Goal: Navigation & Orientation: Find specific page/section

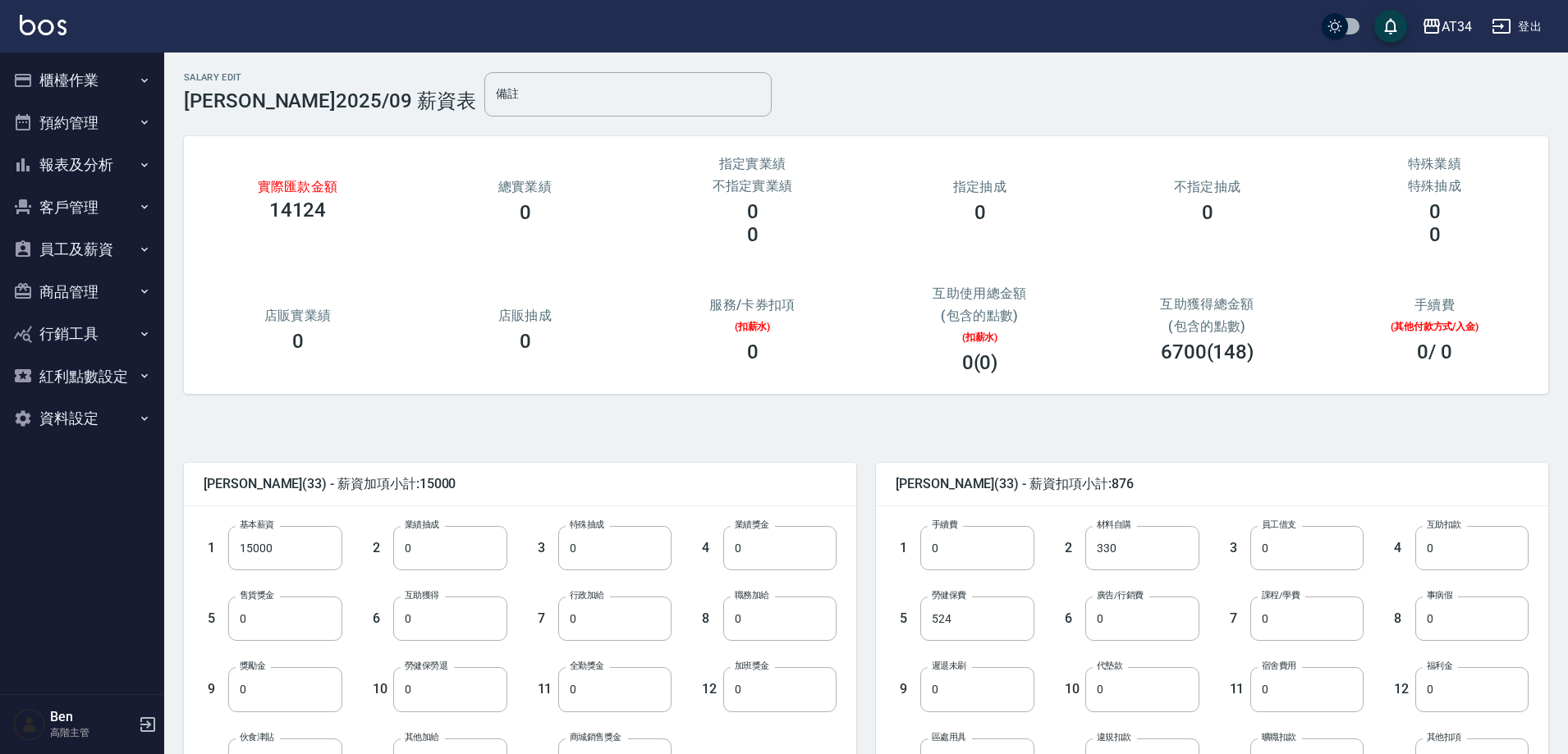
scroll to position [82, 0]
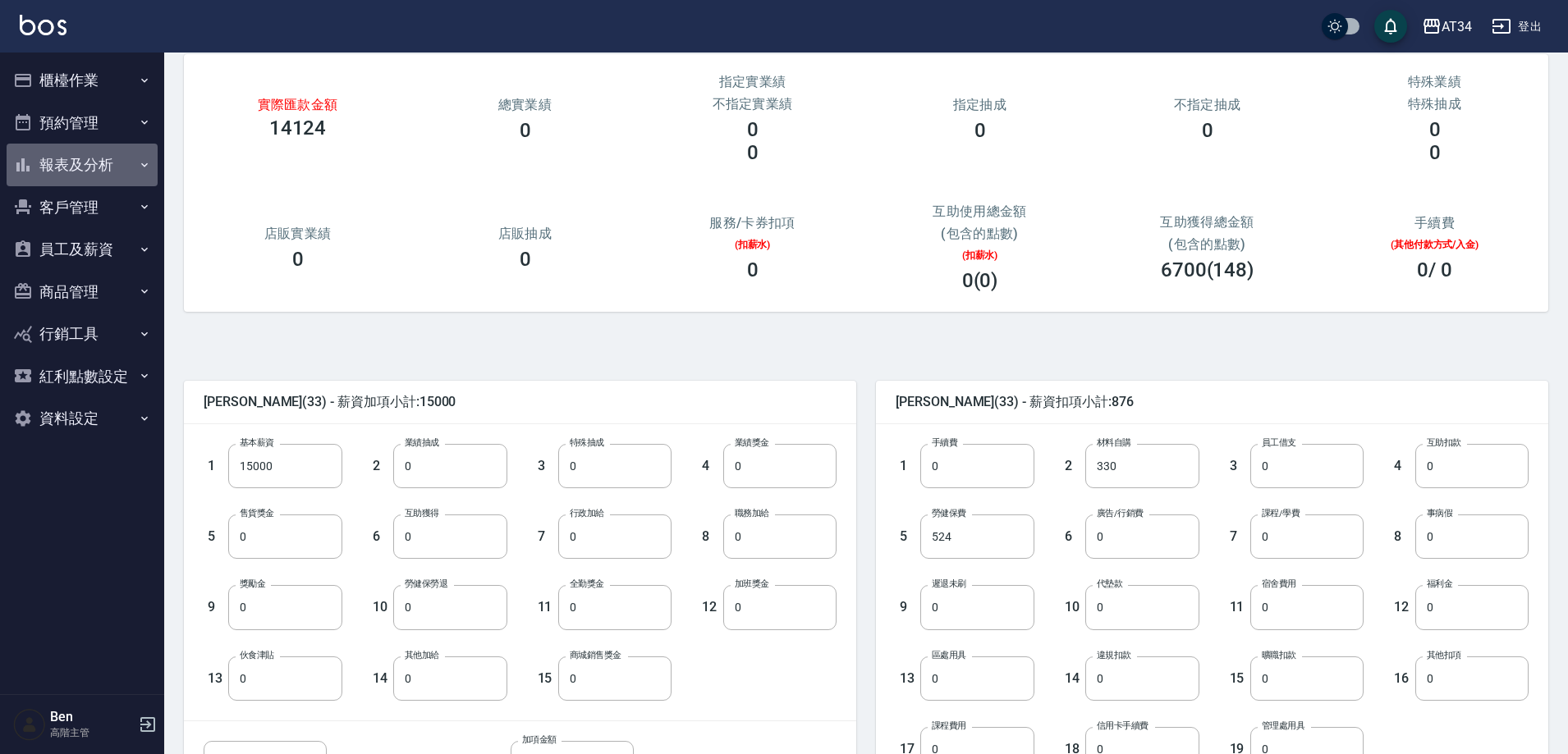
click at [67, 176] on button "報表及分析" at bounding box center [82, 164] width 151 height 42
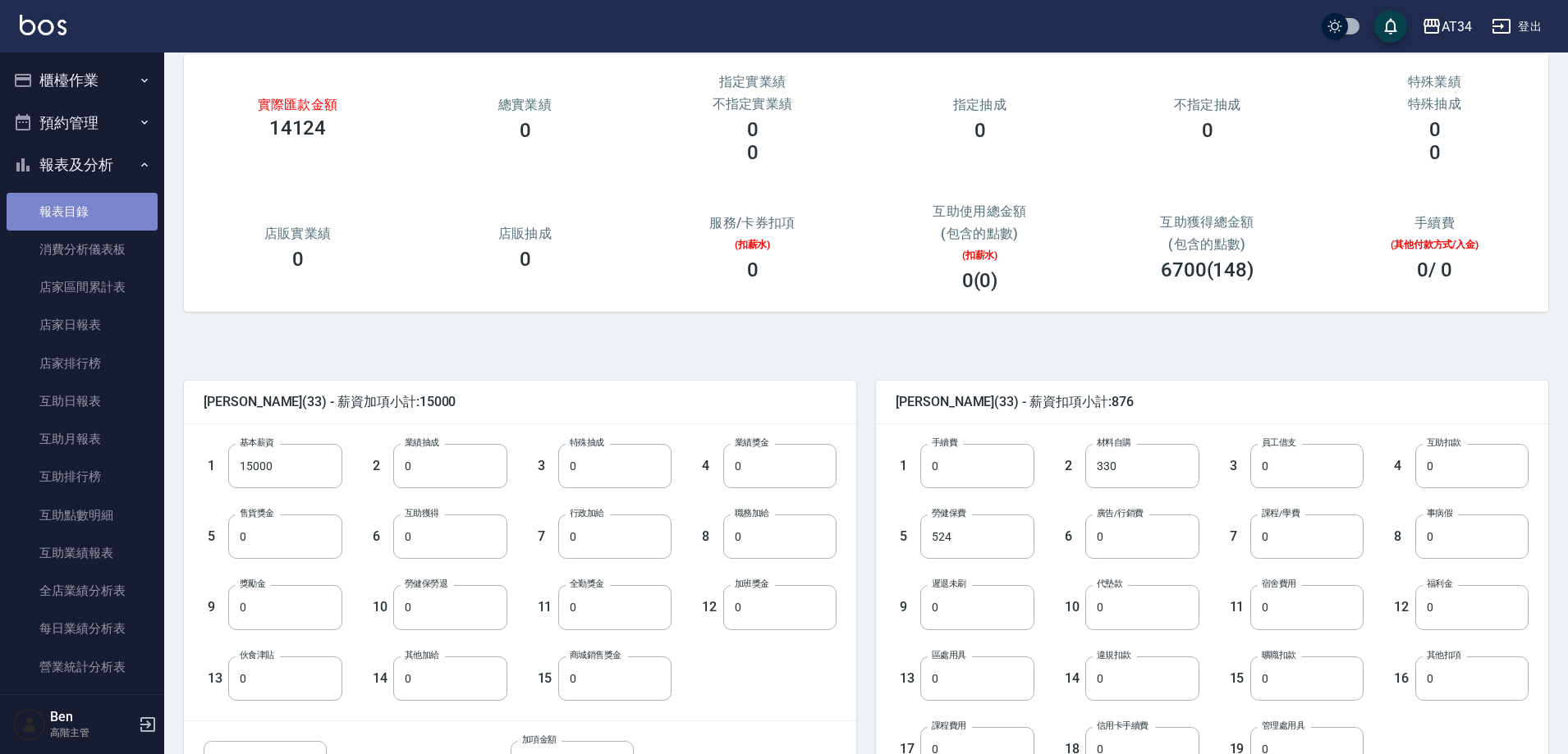
click at [109, 201] on link "報表目錄" at bounding box center [82, 212] width 151 height 38
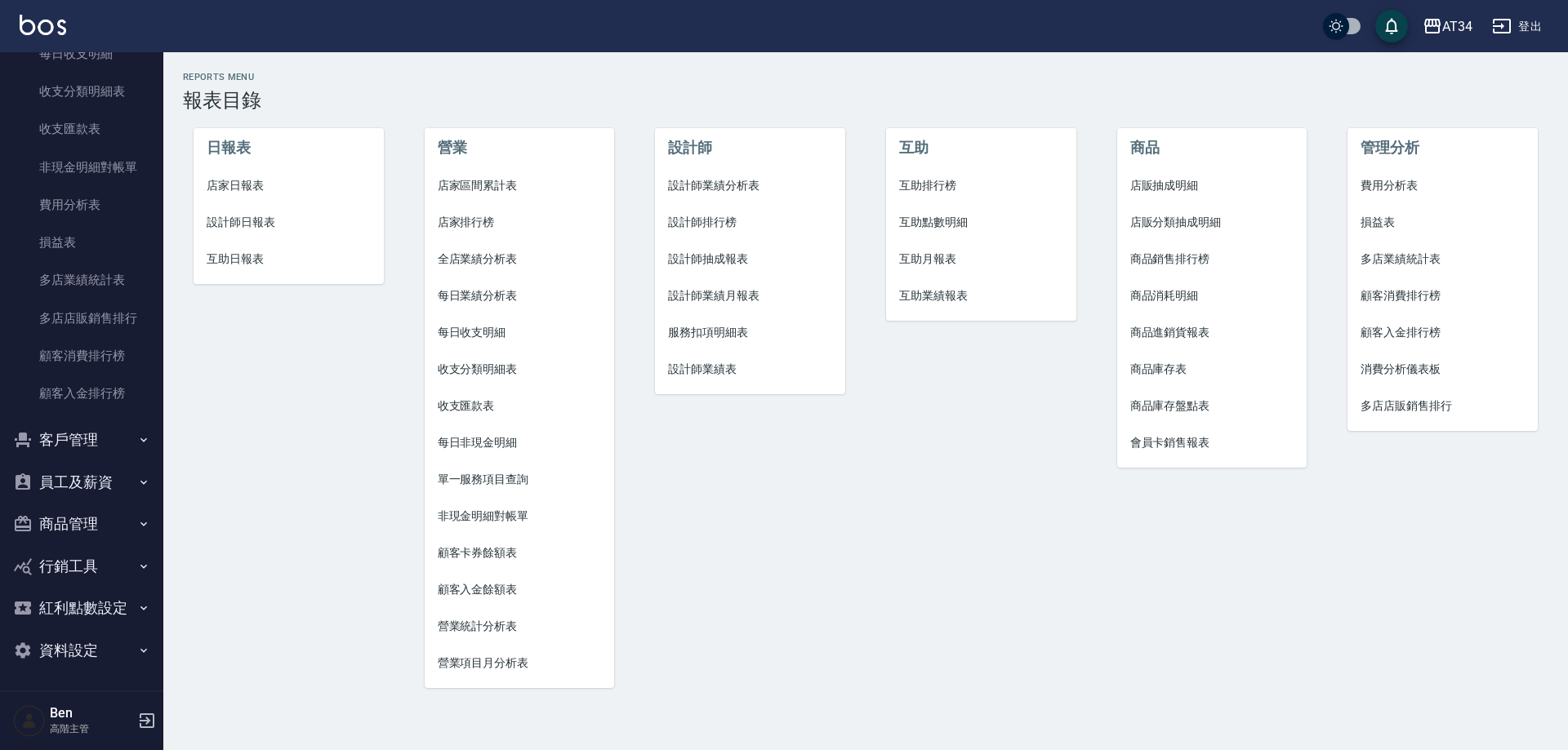
click at [76, 478] on button "員工及薪資" at bounding box center [81, 482] width 150 height 42
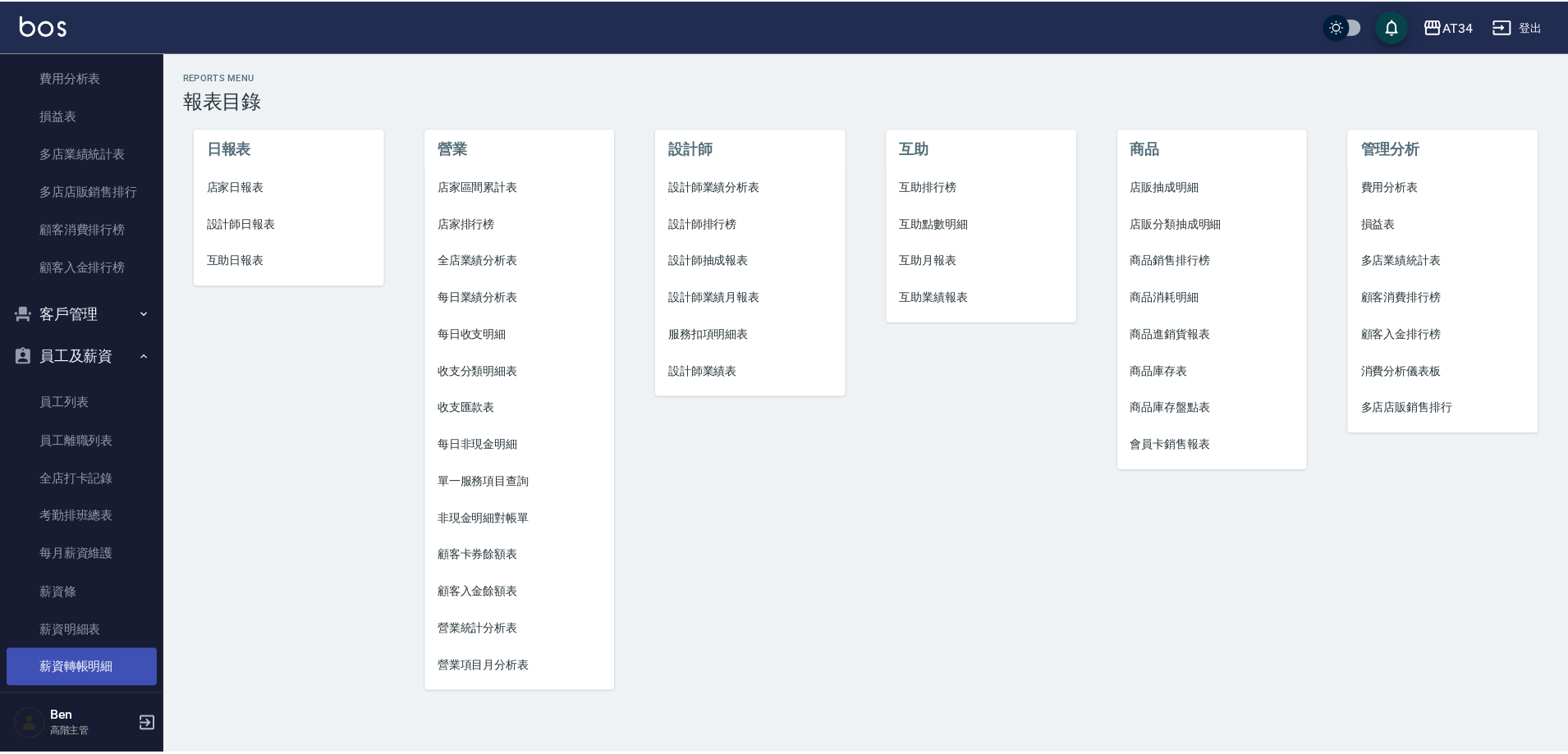
scroll to position [1727, 0]
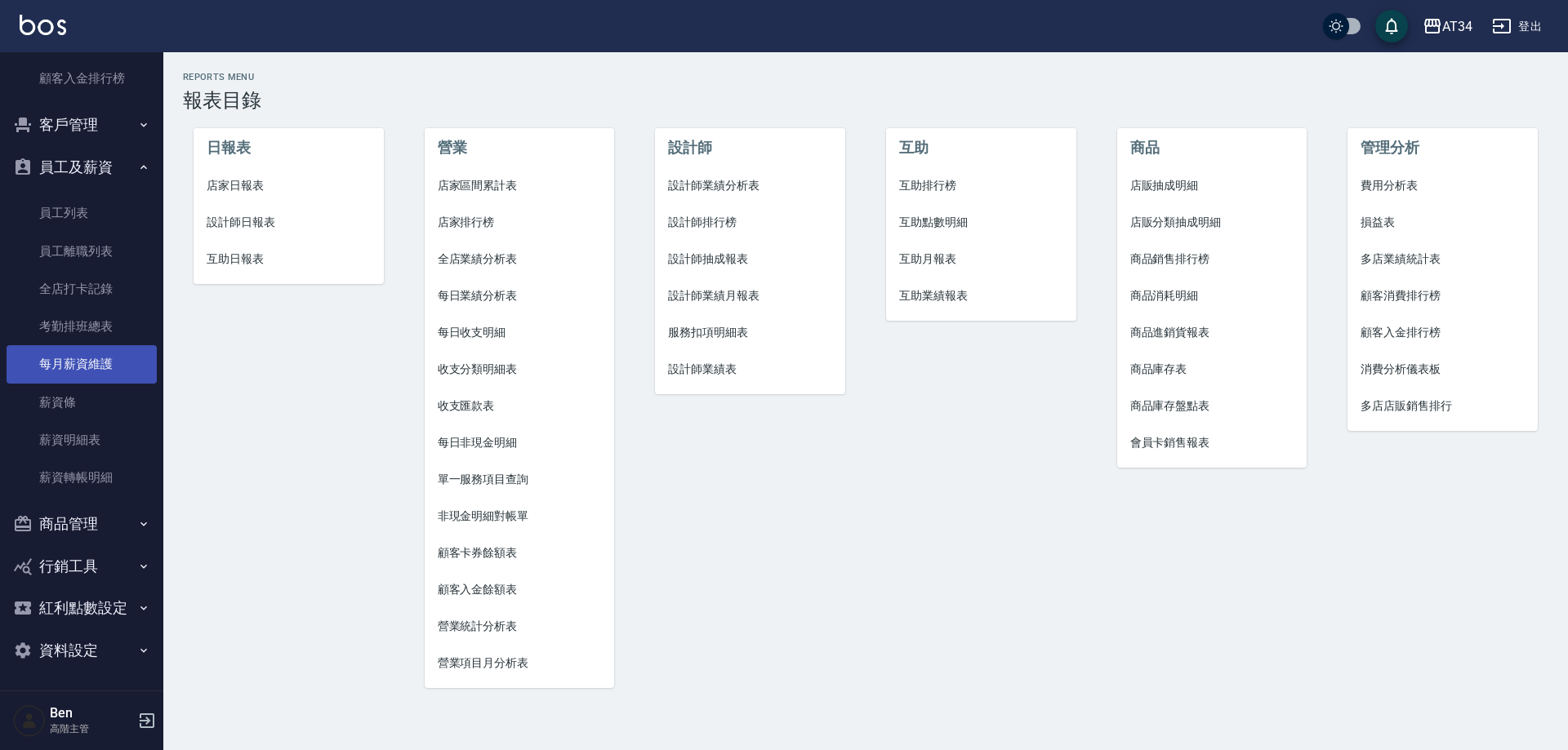
click at [80, 357] on link "每月薪資維護" at bounding box center [81, 364] width 150 height 38
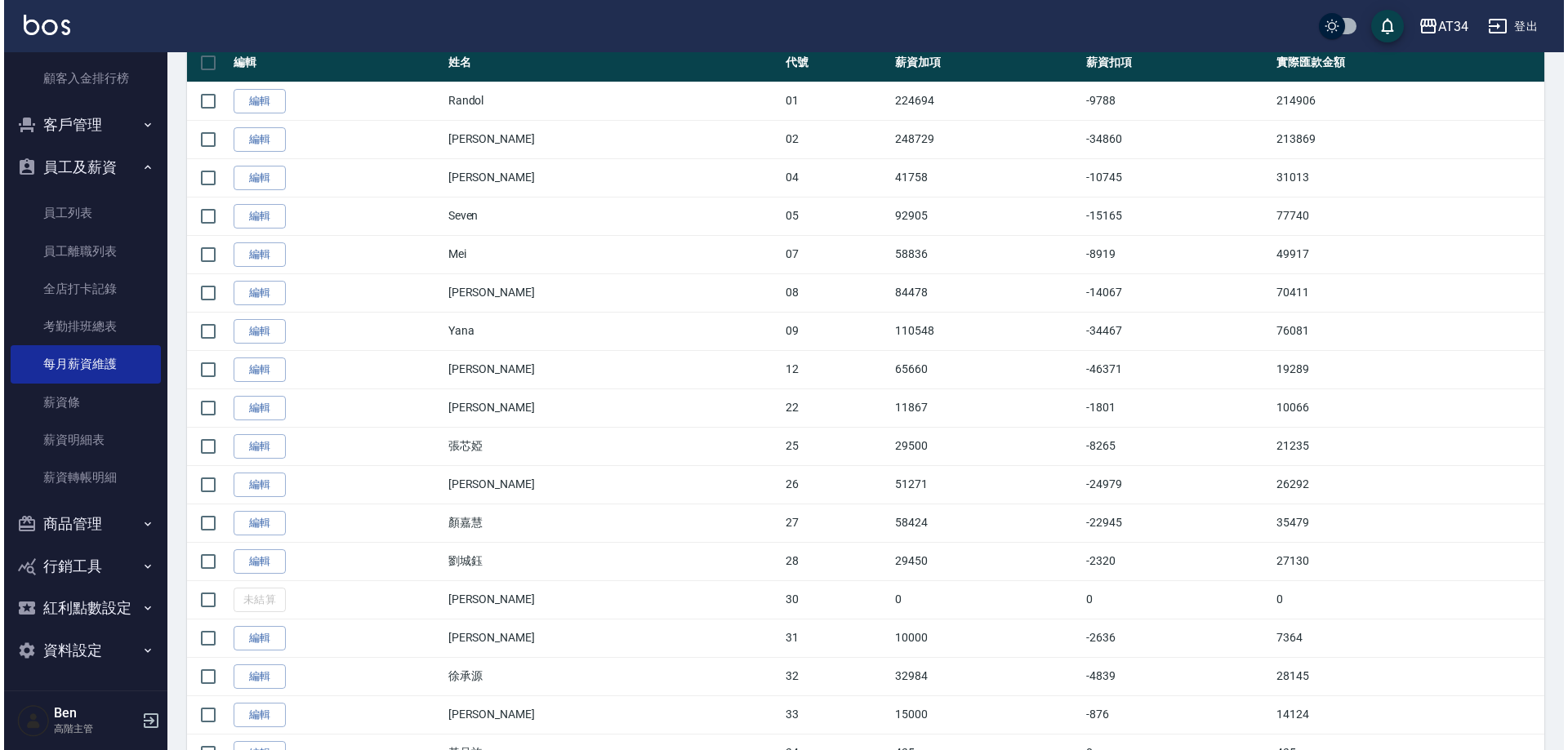
scroll to position [326, 0]
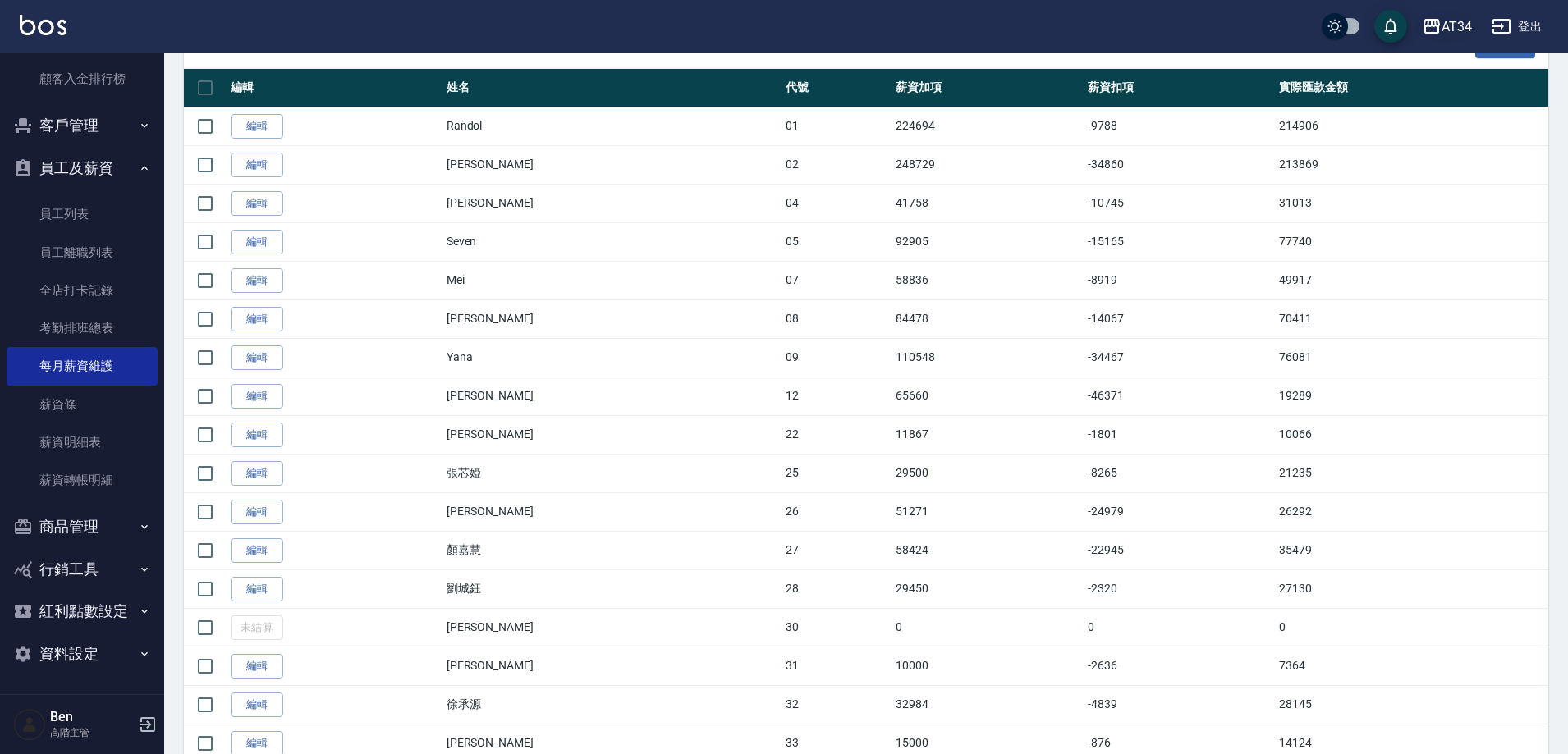
click at [1456, 25] on div "AT34" at bounding box center [1457, 26] width 31 height 21
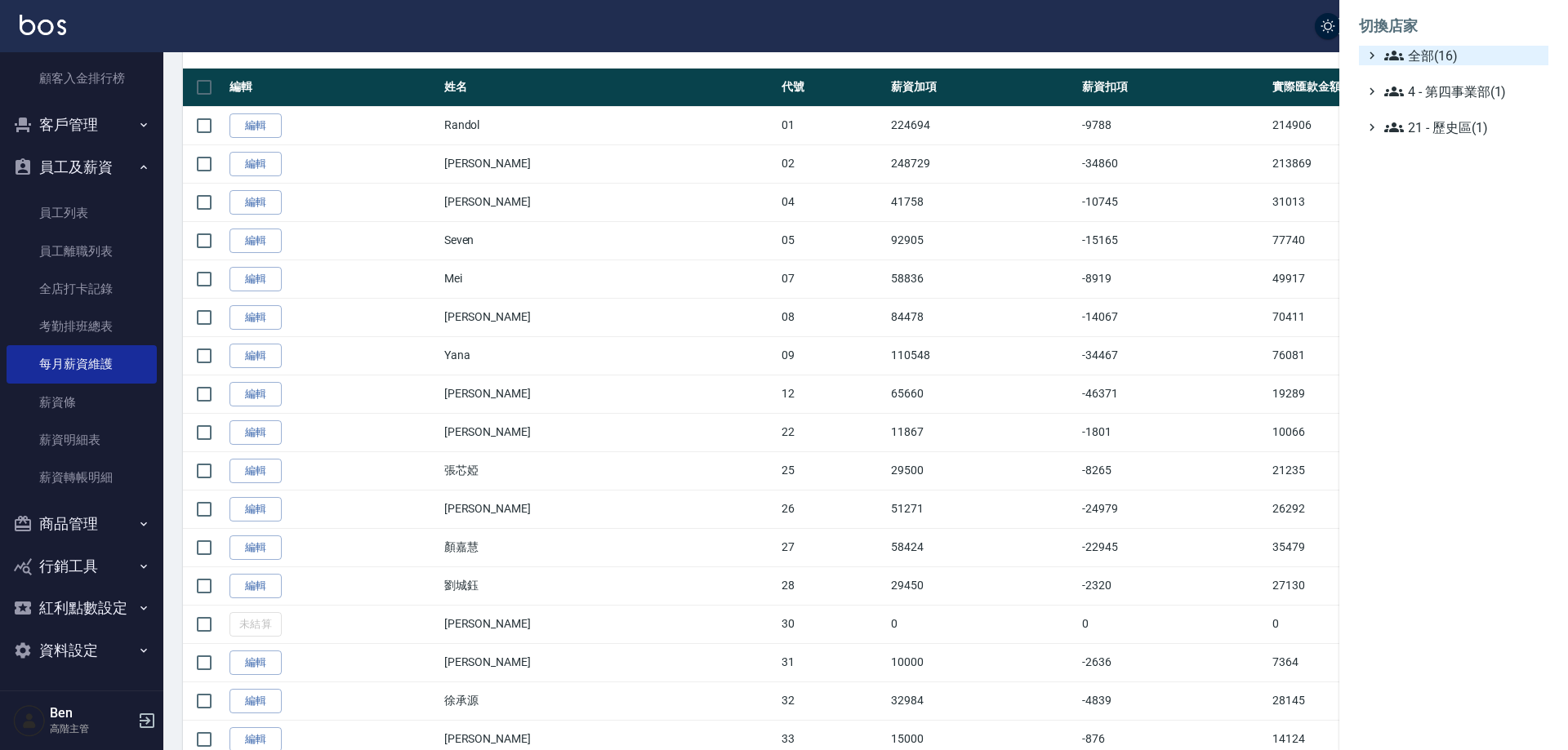
click at [1450, 48] on span "全部(16)" at bounding box center [1463, 55] width 157 height 20
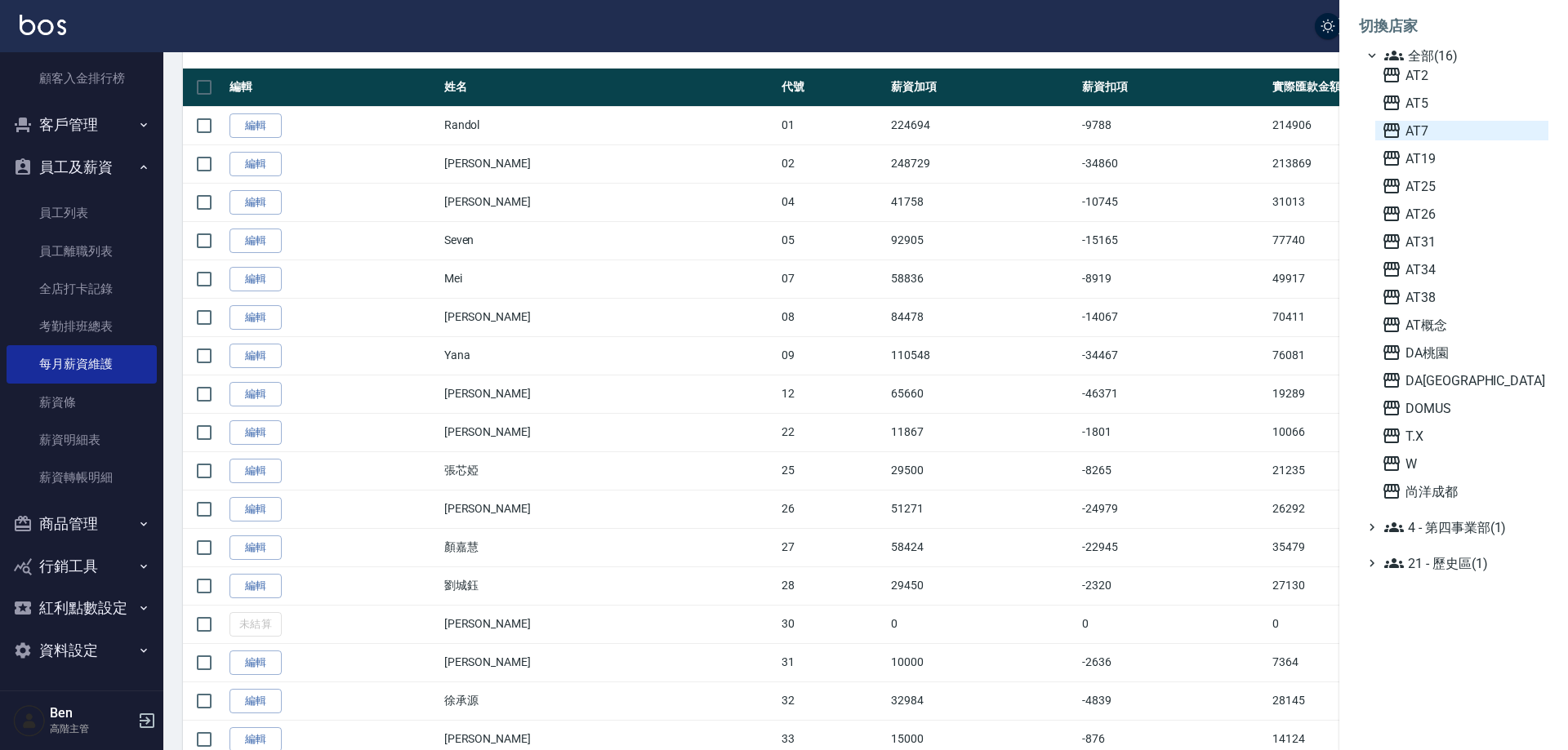
click at [1432, 127] on span "AT7" at bounding box center [1461, 131] width 160 height 20
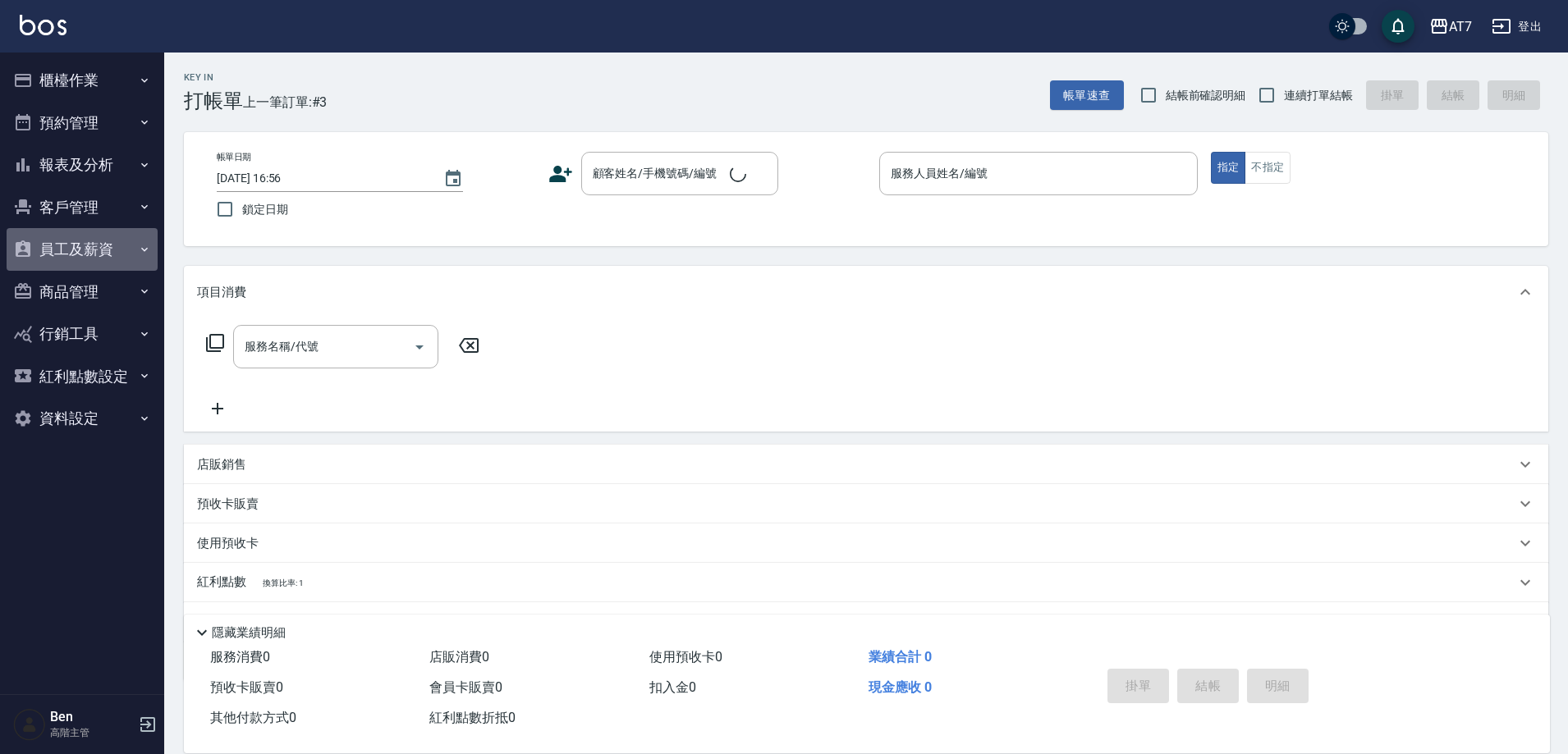
click at [84, 243] on button "員工及薪資" at bounding box center [82, 249] width 151 height 42
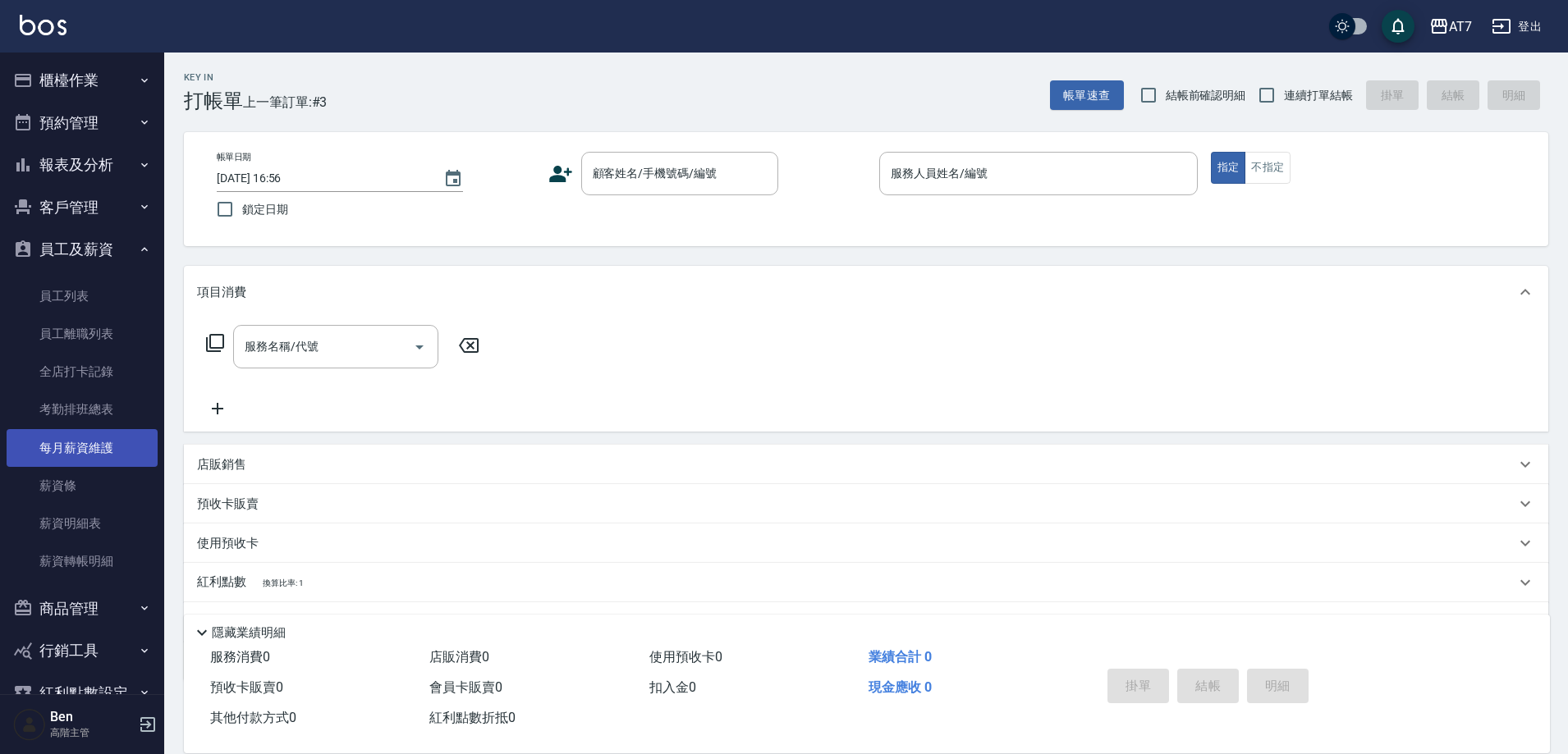
click at [78, 454] on link "每月薪資維護" at bounding box center [82, 448] width 151 height 38
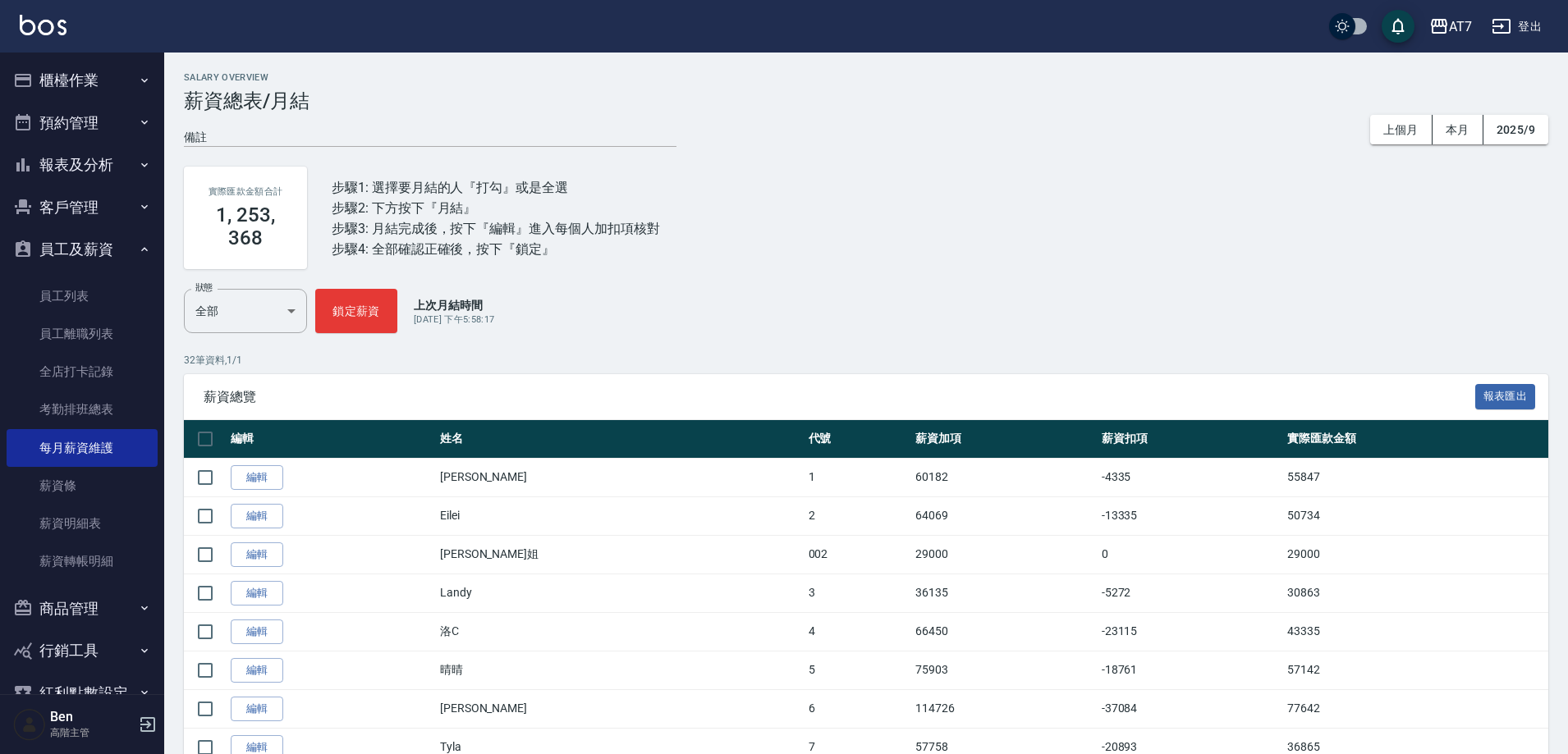
click at [70, 290] on link "員工列表" at bounding box center [82, 297] width 151 height 38
